Goal: Information Seeking & Learning: Learn about a topic

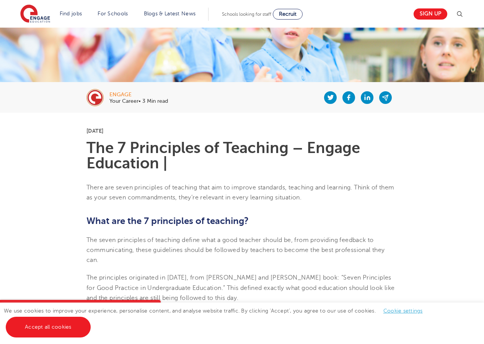
scroll to position [115, 0]
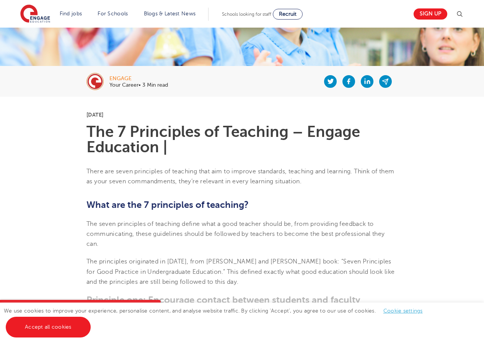
click at [91, 203] on b "What are the 7 principles of teaching?" at bounding box center [168, 204] width 162 height 11
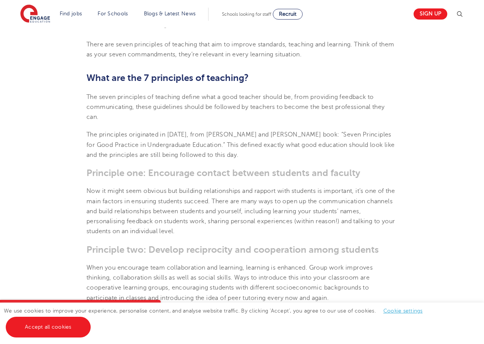
scroll to position [268, 0]
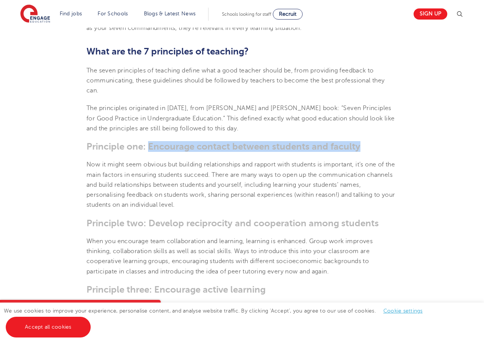
drag, startPoint x: 148, startPoint y: 148, endPoint x: 360, endPoint y: 148, distance: 211.4
click at [360, 148] on h3 "Principle one: Encourage contact between students and faculty" at bounding box center [242, 146] width 311 height 11
copy h3 "Encourage contact between students and faculty"
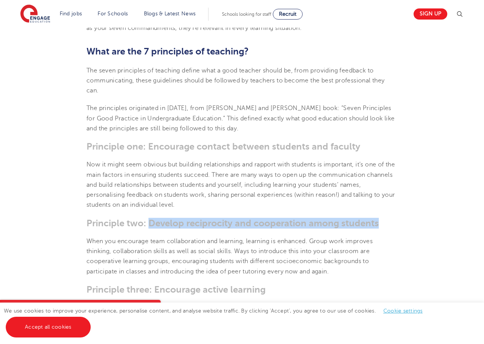
drag, startPoint x: 167, startPoint y: 226, endPoint x: 378, endPoint y: 224, distance: 211.4
click at [378, 224] on h3 "Principle two: Develop reciprocity and cooperation among students" at bounding box center [242, 223] width 311 height 11
copy h3 "Develop reciprocity and cooperation among students"
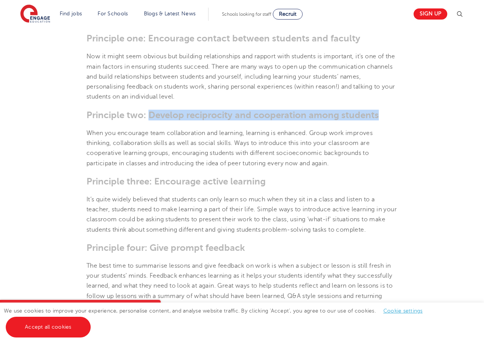
scroll to position [306, 0]
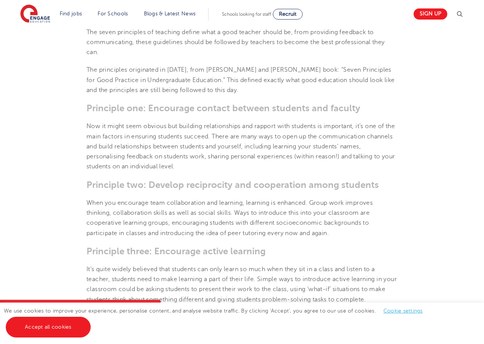
drag, startPoint x: 207, startPoint y: 186, endPoint x: 158, endPoint y: 184, distance: 49.1
click at [158, 188] on h3 "Principle two: Develop reciprocity and cooperation among students" at bounding box center [242, 184] width 311 height 11
click at [158, 184] on h3 "Principle two: Develop reciprocity and cooperation among students" at bounding box center [242, 184] width 311 height 11
click at [152, 182] on h3 "Principle two: Develop reciprocity and cooperation among students" at bounding box center [242, 184] width 311 height 11
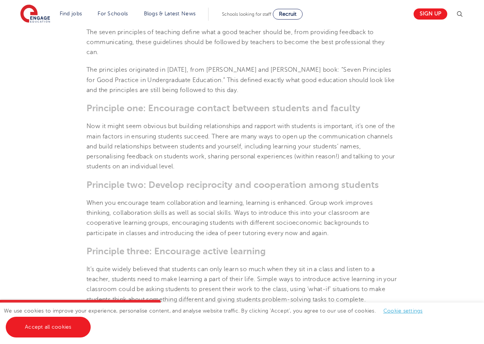
click at [149, 199] on p "When you encourage team collaboration and learning, learning is enhanced. Group…" at bounding box center [242, 218] width 311 height 40
drag, startPoint x: 149, startPoint y: 199, endPoint x: 149, endPoint y: 189, distance: 10.0
click at [149, 198] on p "When you encourage team collaboration and learning, learning is enhanced. Group…" at bounding box center [242, 218] width 311 height 40
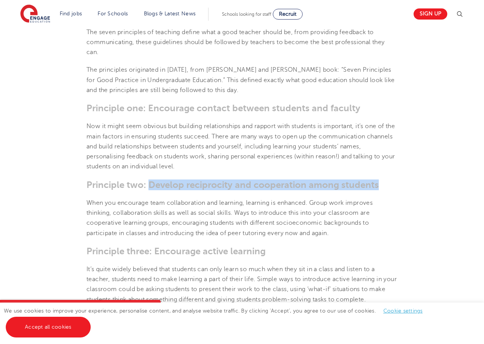
drag, startPoint x: 149, startPoint y: 183, endPoint x: 377, endPoint y: 183, distance: 227.5
click at [377, 183] on h3 "Principle two: Develop reciprocity and cooperation among students" at bounding box center [242, 184] width 311 height 11
copy h3 "Develop reciprocity and cooperation among students"
click at [240, 192] on section "[DATE] The 7 Principles of Teaching – Engage Education | There are seven princi…" at bounding box center [242, 321] width 465 height 832
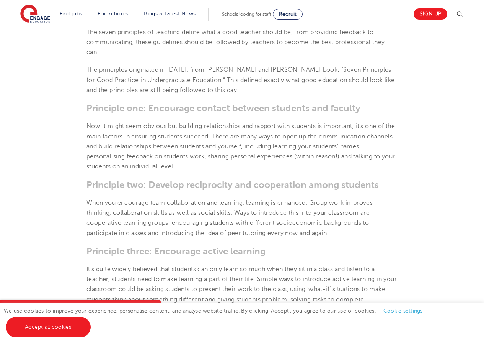
scroll to position [460, 0]
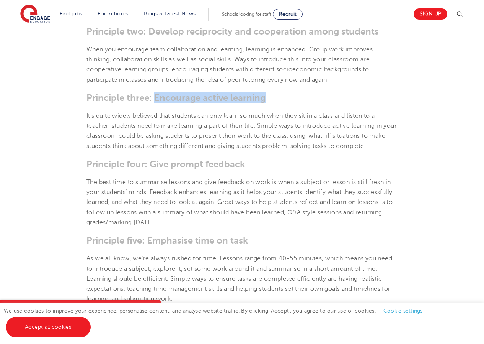
drag, startPoint x: 157, startPoint y: 99, endPoint x: 268, endPoint y: 96, distance: 110.7
click at [268, 96] on h3 "Principle three: Encourage active learning" at bounding box center [242, 97] width 311 height 11
copy h3 "Encourage active learning"
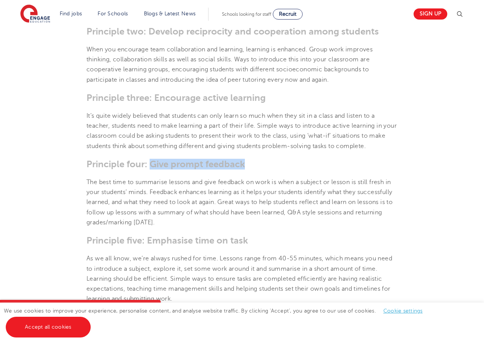
drag, startPoint x: 243, startPoint y: 165, endPoint x: 152, endPoint y: 165, distance: 90.8
click at [153, 165] on h3 "Principle four: Give prompt feedback" at bounding box center [242, 164] width 311 height 11
copy h3 "Give prompt feedback"
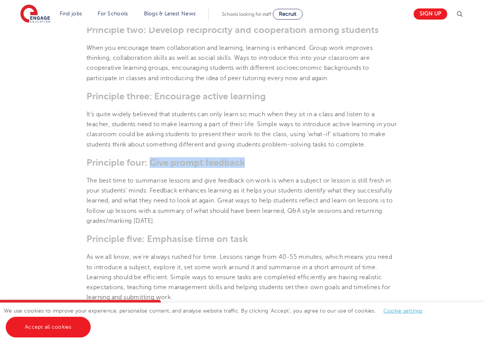
scroll to position [536, 0]
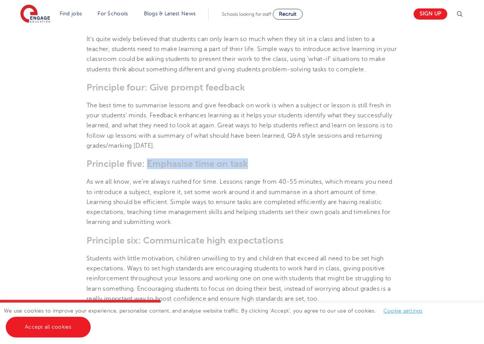
drag, startPoint x: 246, startPoint y: 165, endPoint x: 149, endPoint y: 161, distance: 96.6
click at [149, 161] on h3 "Principle five: Emphasise time on task" at bounding box center [242, 163] width 311 height 11
copy h3 "Emphasise time on task"
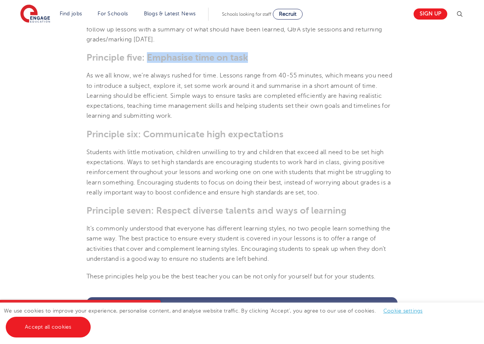
scroll to position [651, 0]
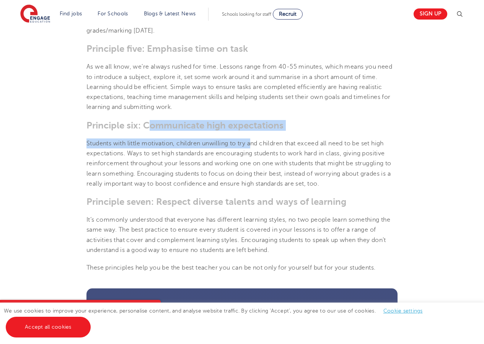
drag, startPoint x: 148, startPoint y: 124, endPoint x: 255, endPoint y: 131, distance: 107.0
click at [284, 124] on h3 "Principle six: Communicate high expectations" at bounding box center [242, 125] width 311 height 11
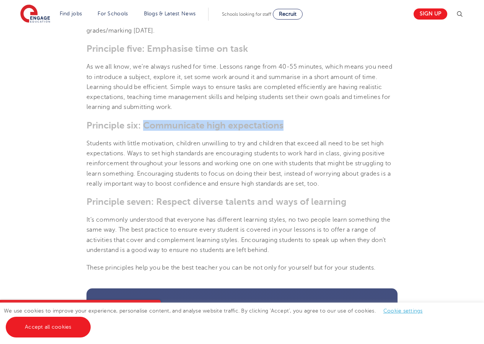
drag, startPoint x: 282, startPoint y: 124, endPoint x: 146, endPoint y: 126, distance: 136.4
click at [146, 126] on h3 "Principle six: Communicate high expectations" at bounding box center [242, 125] width 311 height 11
copy h3 "Communicate high expectations"
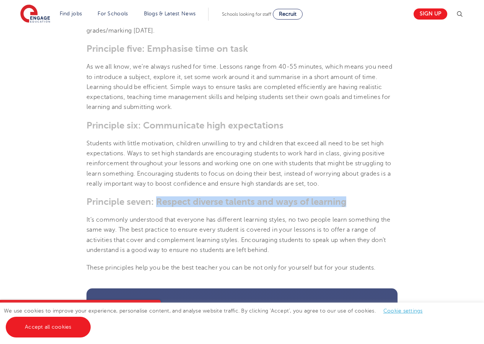
drag, startPoint x: 157, startPoint y: 202, endPoint x: 345, endPoint y: 204, distance: 187.3
click at [345, 204] on h3 "Principle seven: Respect diverse talents and ways of learning" at bounding box center [242, 201] width 311 height 11
drag, startPoint x: 325, startPoint y: 203, endPoint x: 243, endPoint y: 208, distance: 82.1
copy h3 "Respect diverse talents and ways of learning"
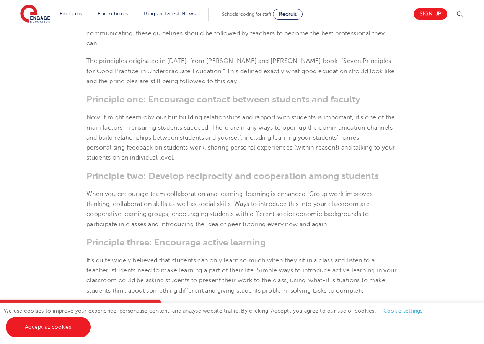
scroll to position [345, 0]
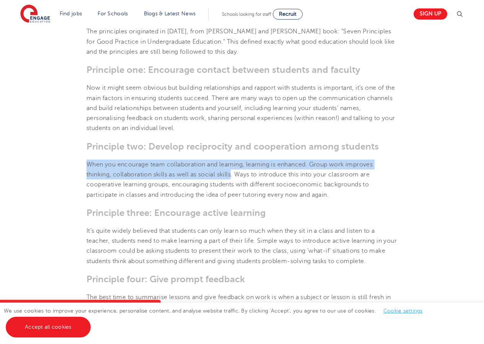
drag, startPoint x: 87, startPoint y: 164, endPoint x: 232, endPoint y: 173, distance: 145.0
click at [232, 173] on p "When you encourage team collaboration and learning, learning is enhanced. Group…" at bounding box center [242, 179] width 311 height 40
copy p "When you encourage team collaboration and learning, learning is enhanced. Group…"
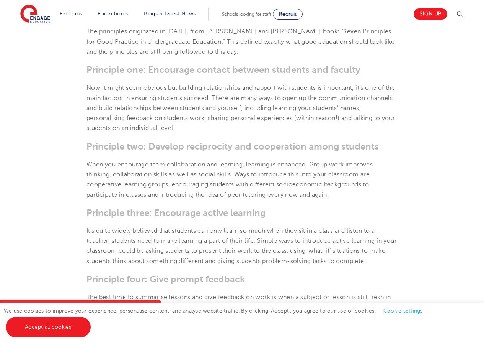
click at [267, 188] on p "When you encourage team collaboration and learning, learning is enhanced. Group…" at bounding box center [242, 179] width 311 height 40
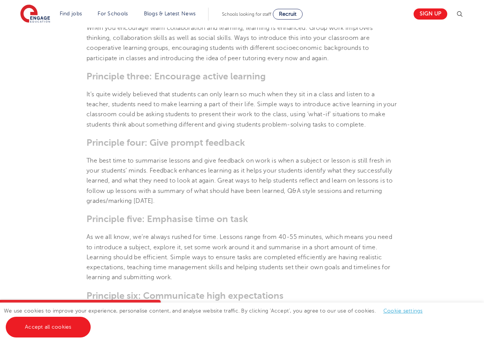
scroll to position [498, 0]
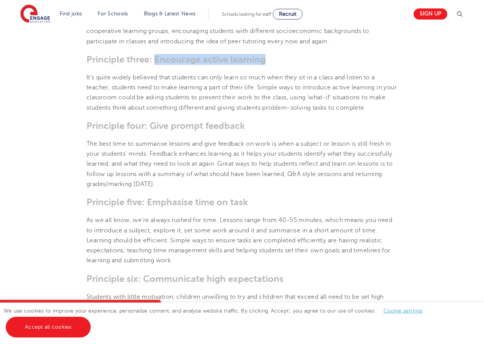
drag, startPoint x: 265, startPoint y: 61, endPoint x: 156, endPoint y: 59, distance: 108.8
click at [156, 59] on h3 "Principle three: Encourage active learning" at bounding box center [242, 59] width 311 height 11
copy h3 "Encourage active learning"
click at [210, 152] on p "The best time to summarise lessons and give feedback on work is when a subject …" at bounding box center [242, 164] width 311 height 50
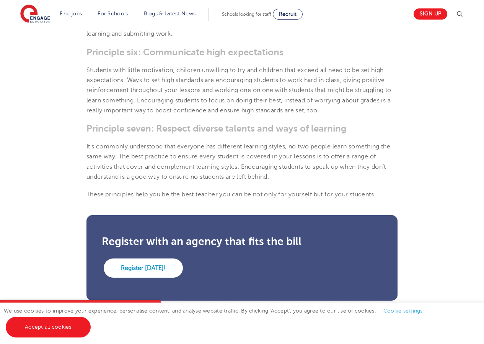
scroll to position [728, 0]
